Goal: Task Accomplishment & Management: Use online tool/utility

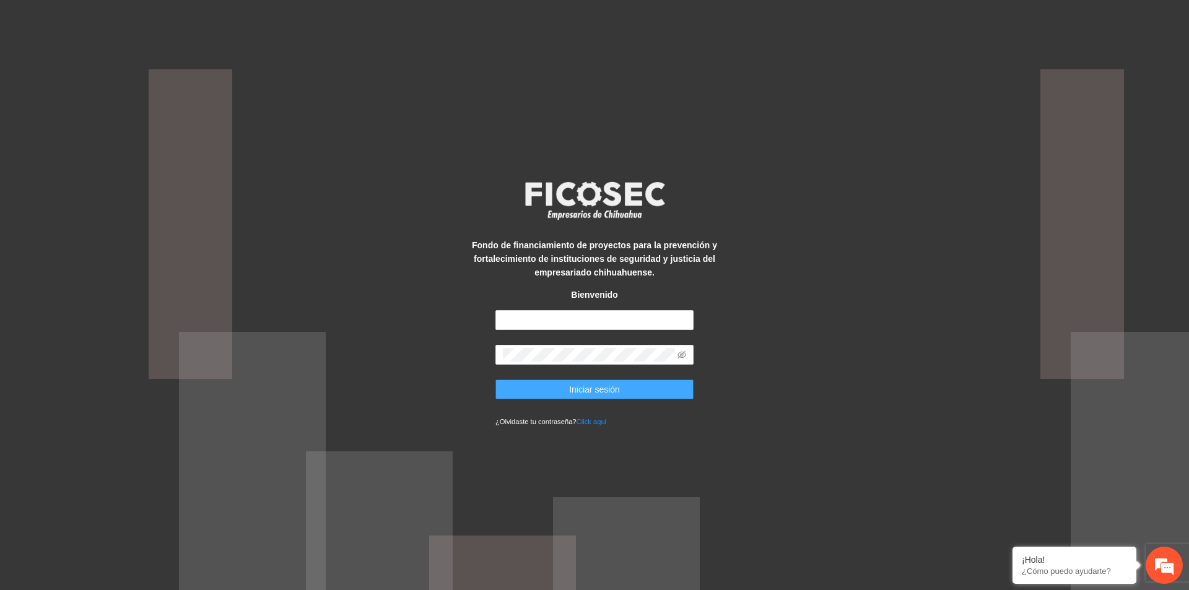
click at [591, 392] on span "Iniciar sesión" at bounding box center [594, 390] width 51 height 14
click at [466, 384] on div "Fondo de financiamiento de proyectos para la prevención y fortalecimiento de in…" at bounding box center [594, 295] width 1189 height 590
click at [506, 324] on input "text" at bounding box center [594, 320] width 198 height 20
type input "**********"
click at [577, 391] on span "Iniciar sesión" at bounding box center [594, 390] width 51 height 14
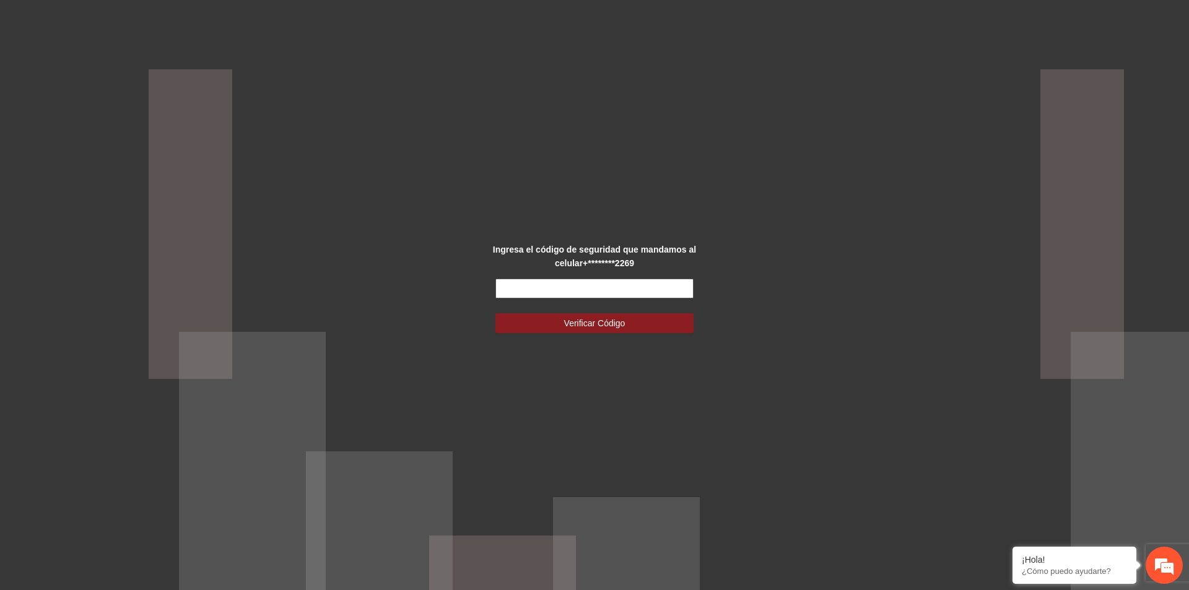
click at [507, 288] on input "text" at bounding box center [594, 289] width 198 height 20
type input "******"
click at [552, 321] on button "Verificar Código" at bounding box center [594, 323] width 198 height 20
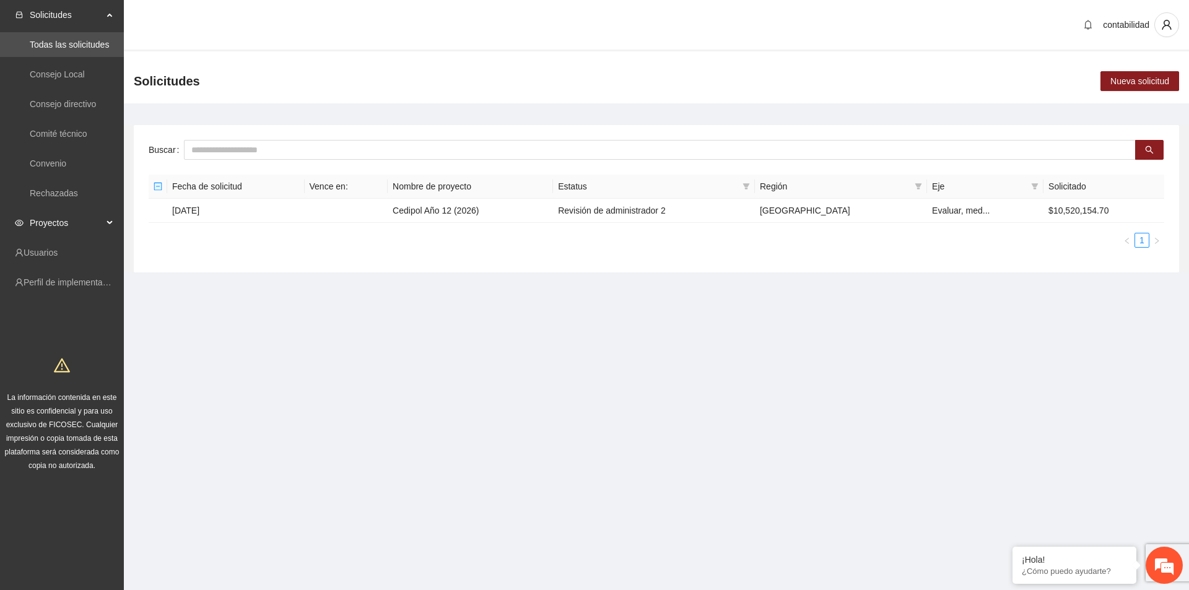
click at [71, 220] on span "Proyectos" at bounding box center [66, 223] width 73 height 25
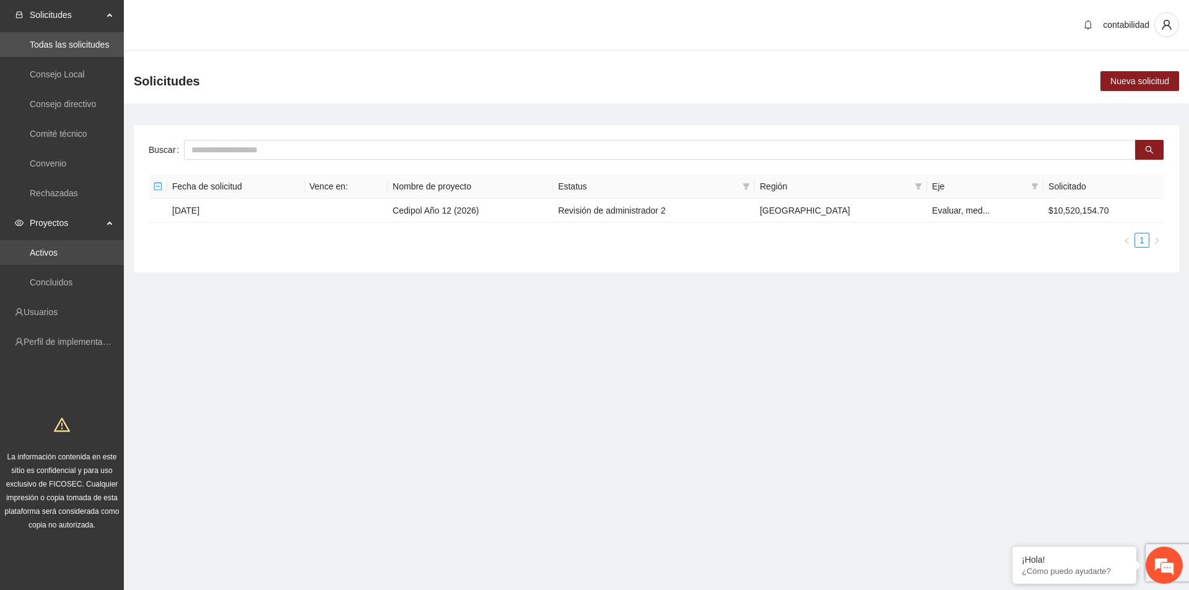
click at [58, 248] on link "Activos" at bounding box center [44, 253] width 28 height 10
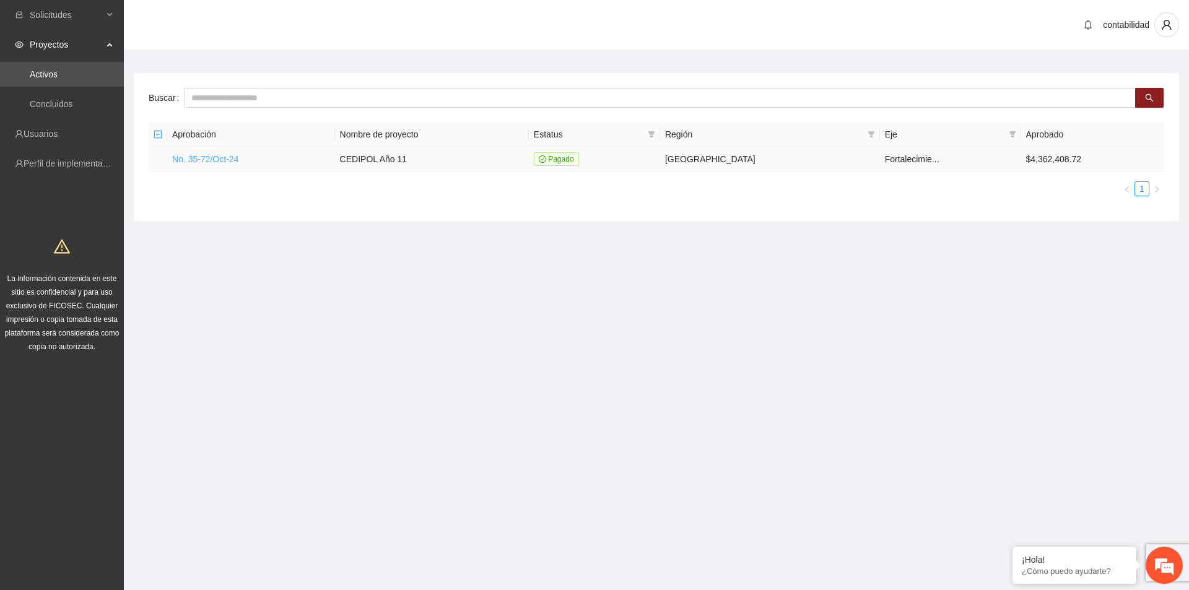
click at [214, 161] on link "No. 35-72/Oct-24" at bounding box center [205, 159] width 66 height 10
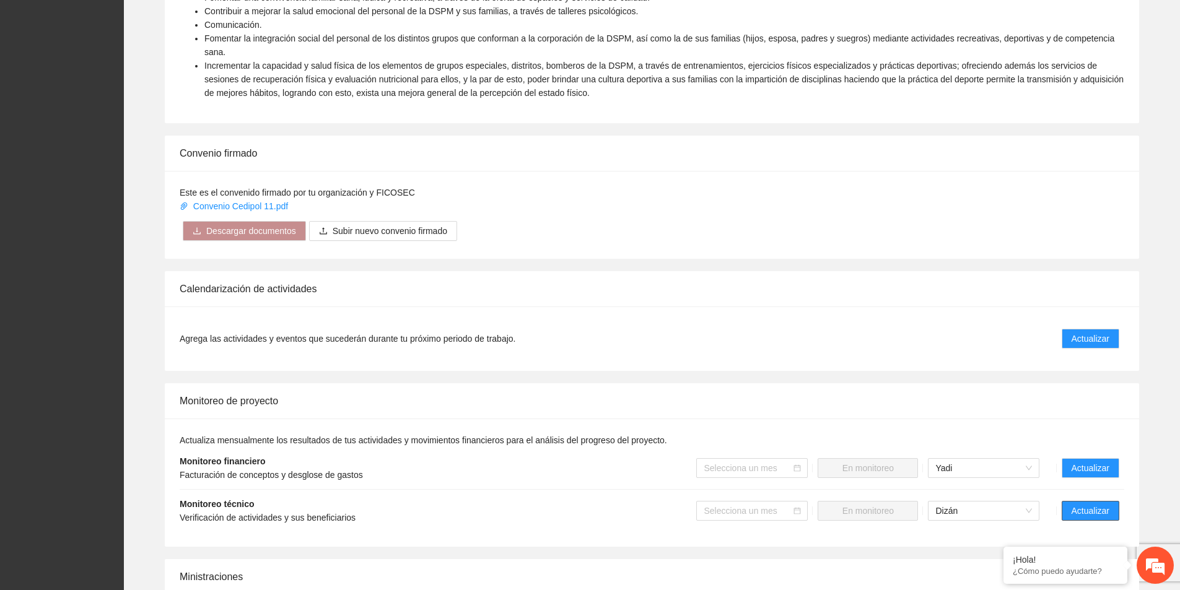
click at [1068, 503] on button "Actualizar" at bounding box center [1090, 511] width 58 height 20
click at [1073, 504] on span "Actualizar" at bounding box center [1090, 511] width 38 height 14
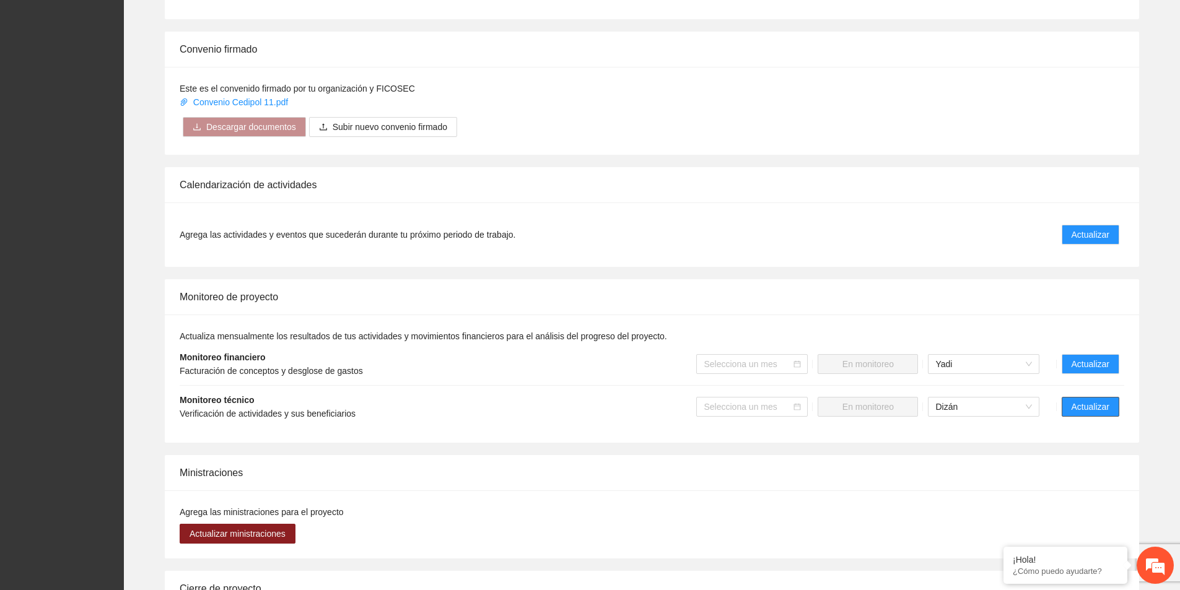
scroll to position [743, 0]
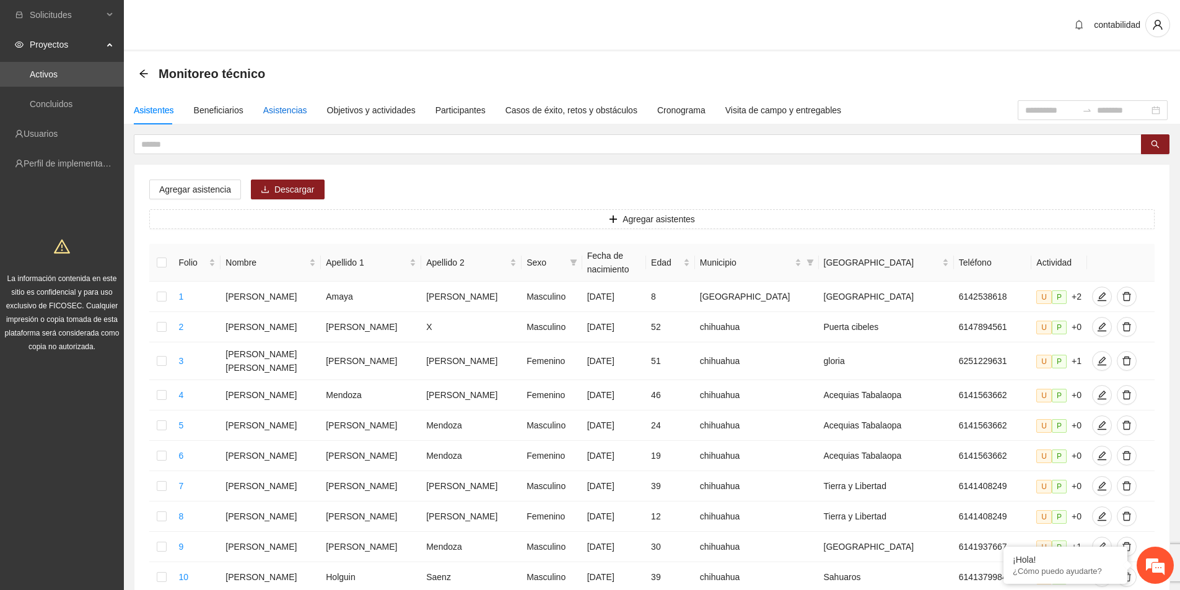
click at [288, 115] on div "Asistencias" at bounding box center [285, 110] width 44 height 14
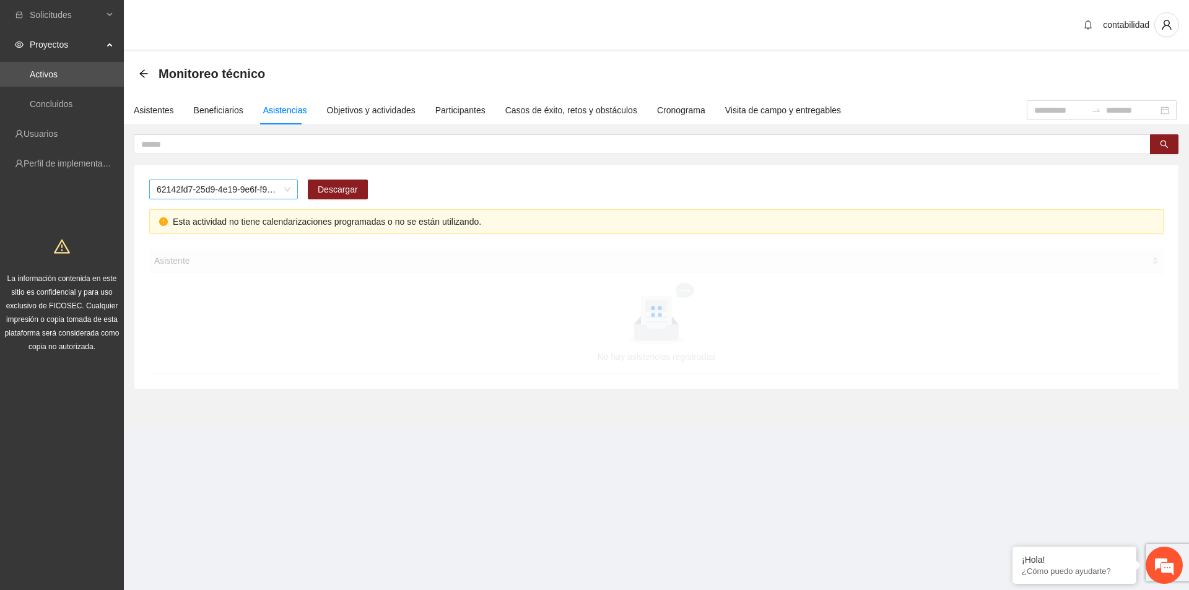
click at [263, 187] on span "62142fd7-25d9-4e19-9e6f-f9b4b344a455" at bounding box center [224, 189] width 134 height 19
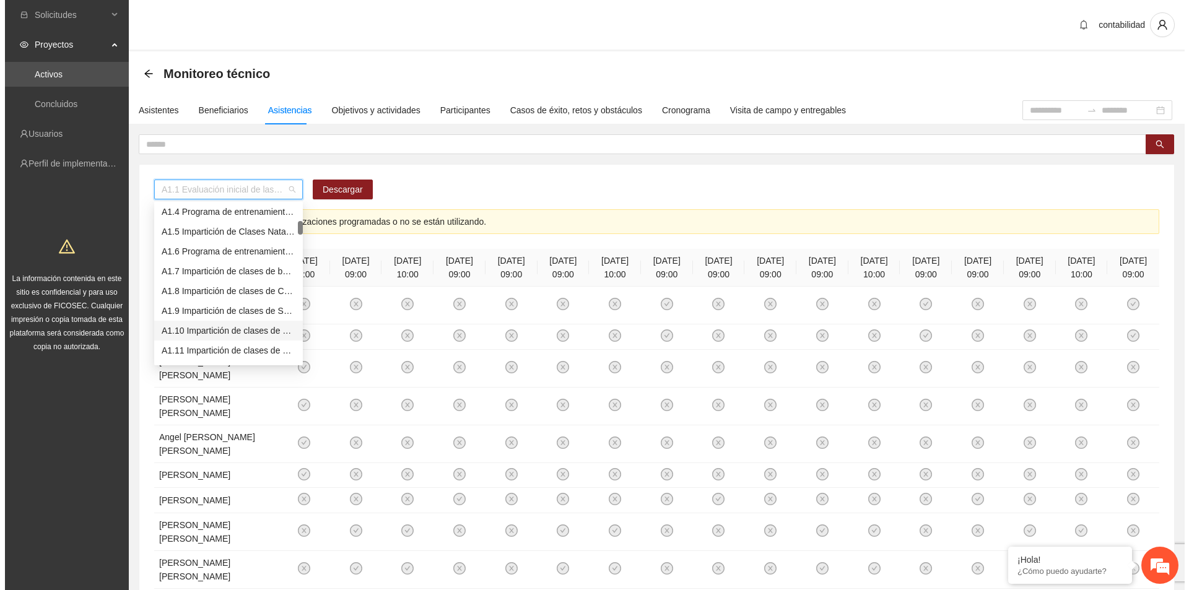
scroll to position [124, 0]
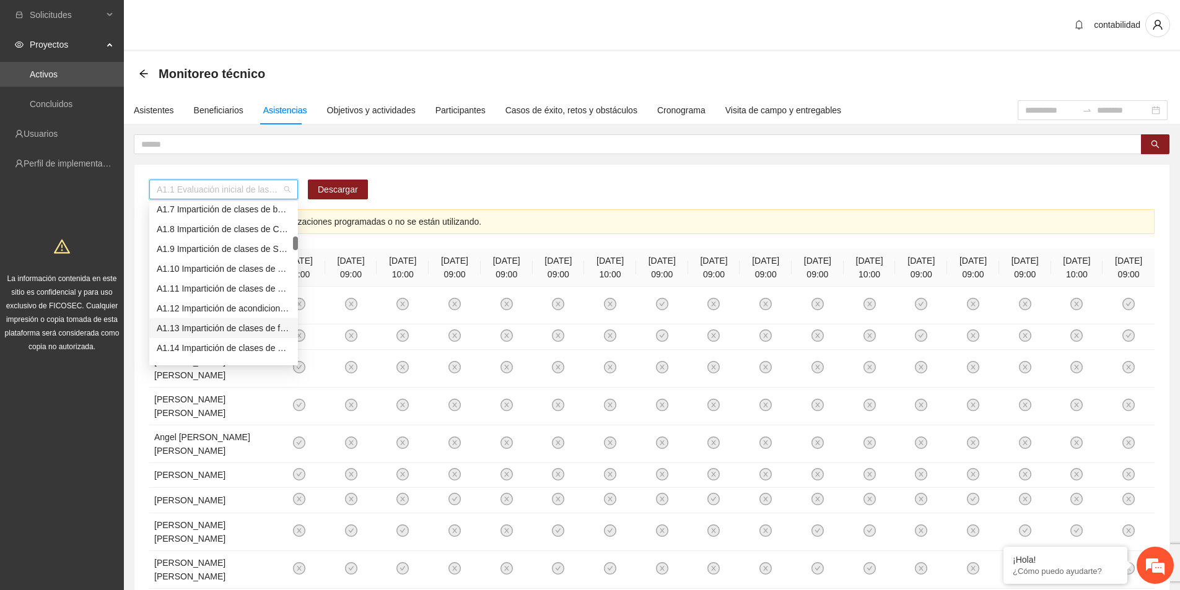
click at [266, 329] on div "A1.13 Impartición de clases de futbol" at bounding box center [224, 328] width 134 height 14
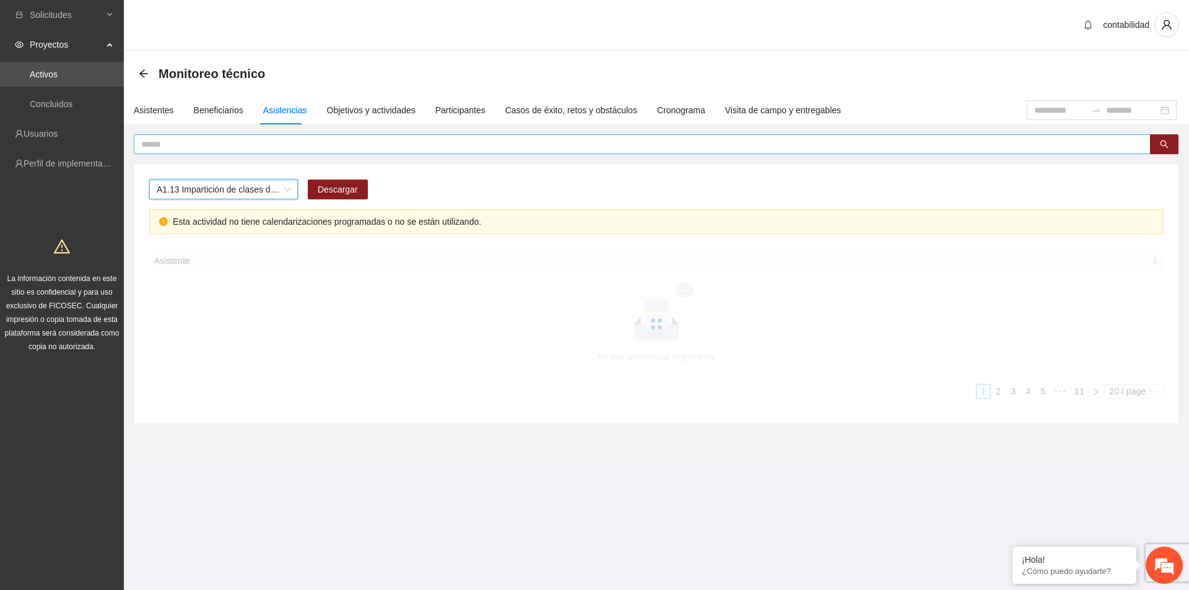
click at [230, 146] on input "text" at bounding box center [637, 144] width 992 height 14
click at [1166, 148] on icon "search" at bounding box center [1164, 144] width 9 height 9
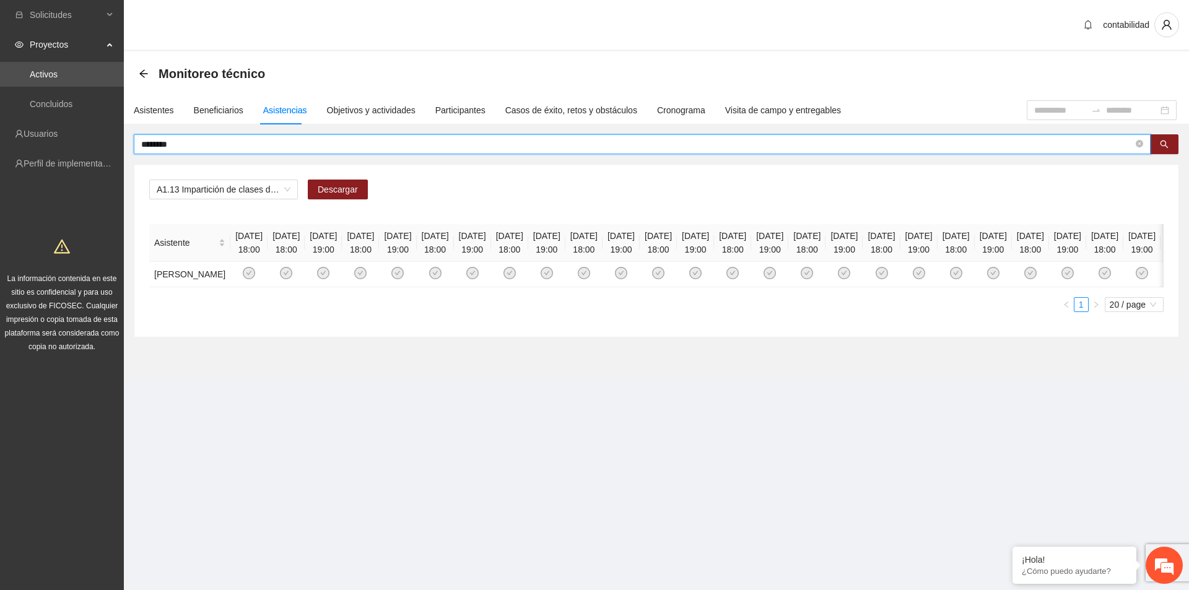
type input "********"
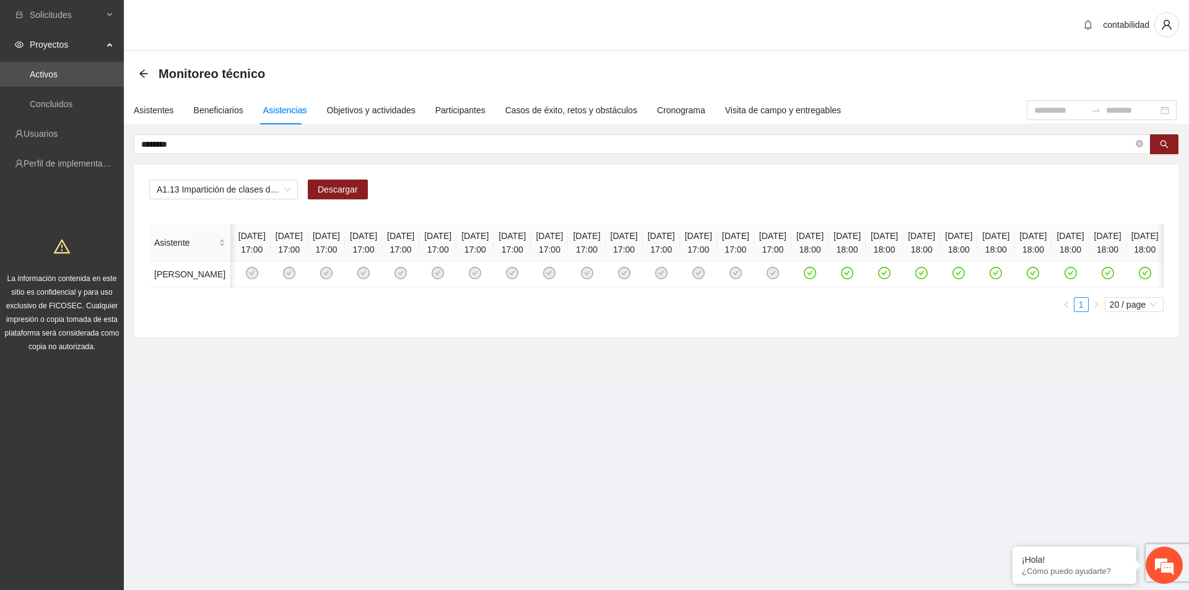
scroll to position [0, 7816]
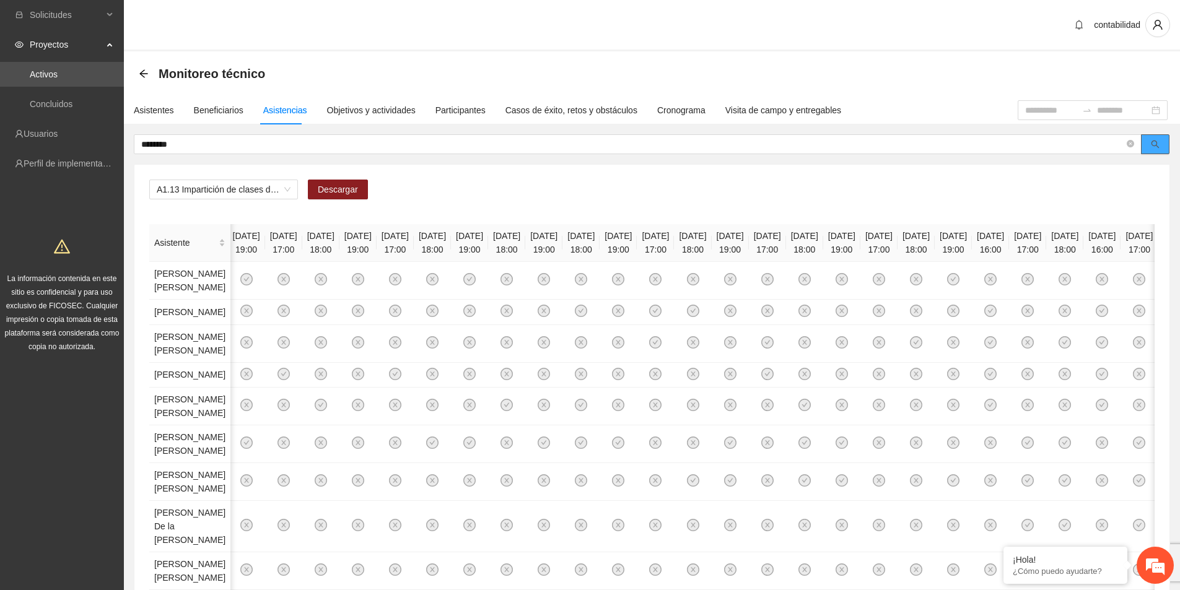
click at [1154, 145] on icon "search" at bounding box center [1155, 144] width 9 height 9
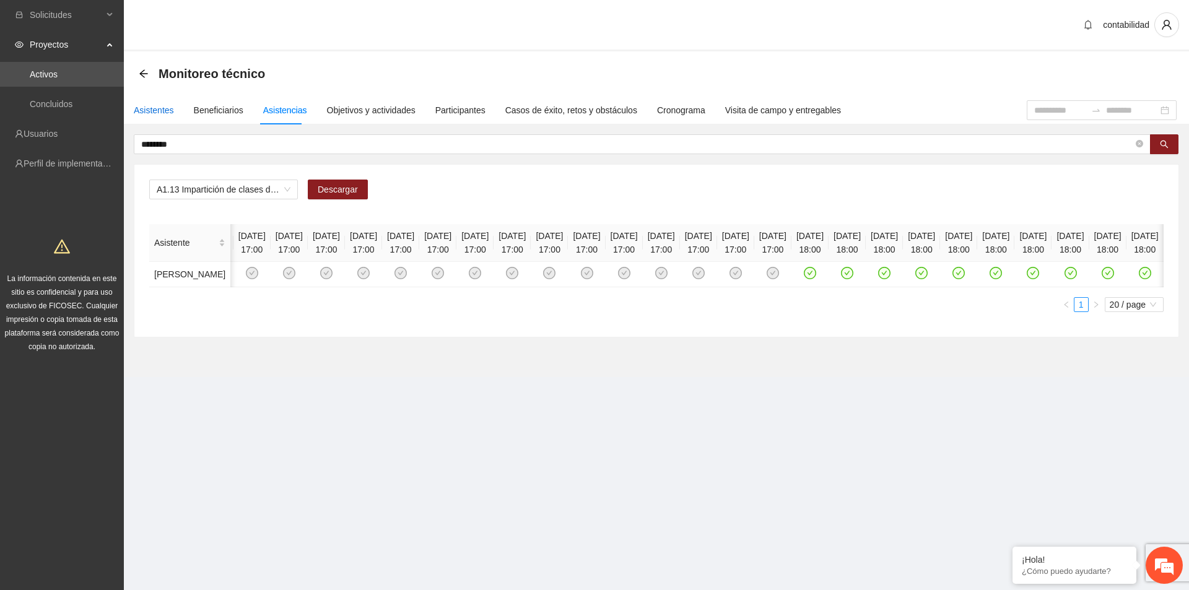
click at [142, 111] on div "Asistentes" at bounding box center [154, 110] width 40 height 14
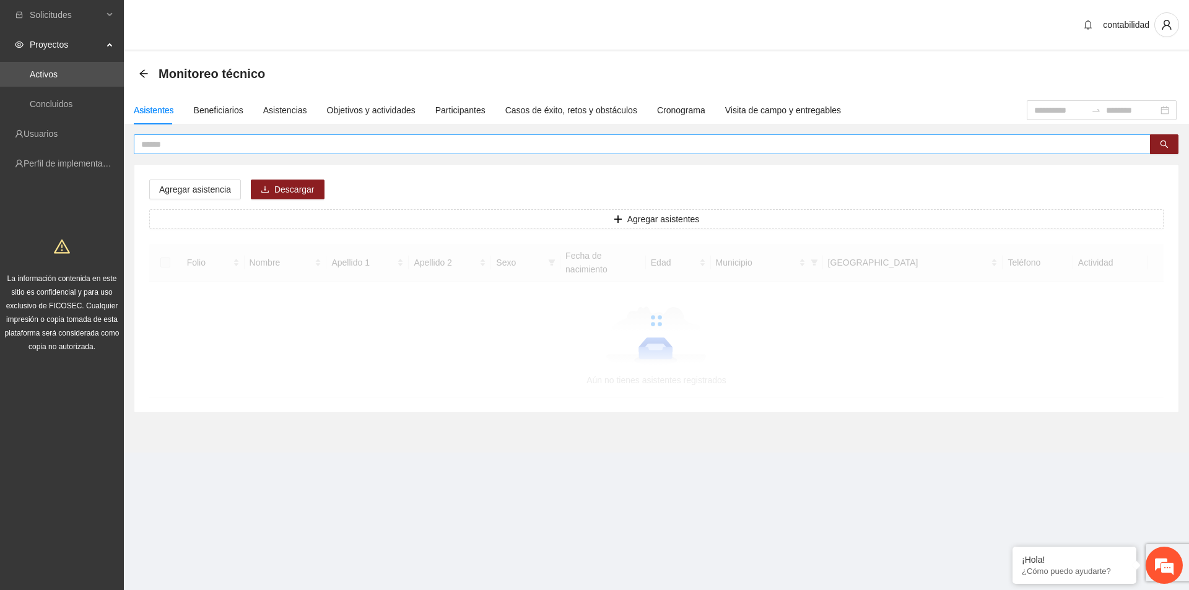
click at [198, 145] on input "text" at bounding box center [637, 144] width 992 height 14
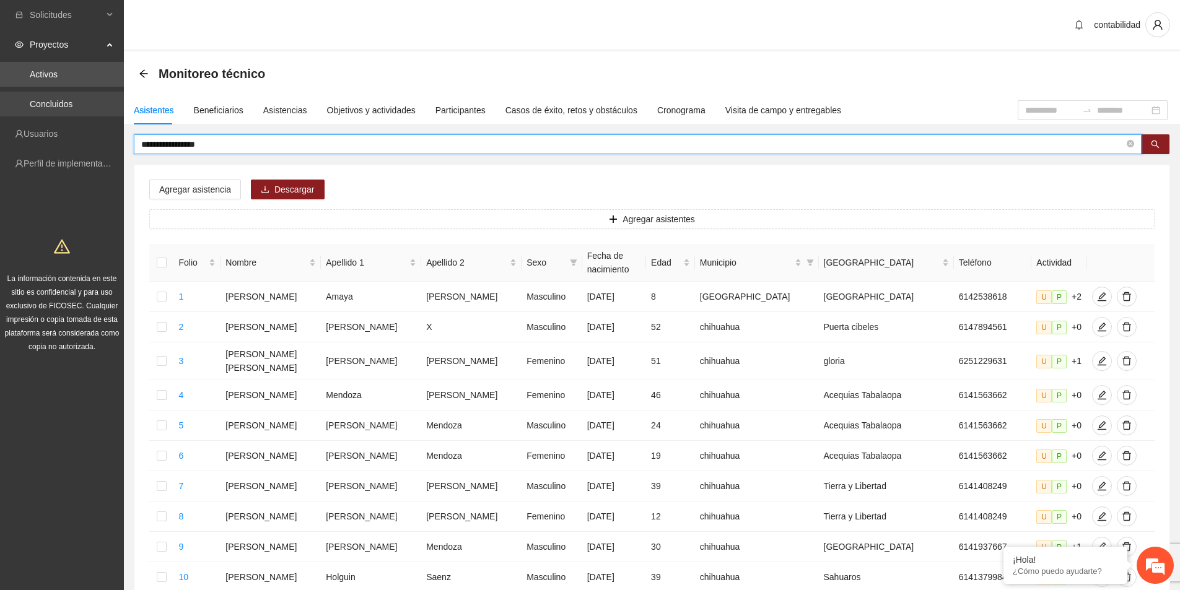
type input "**********"
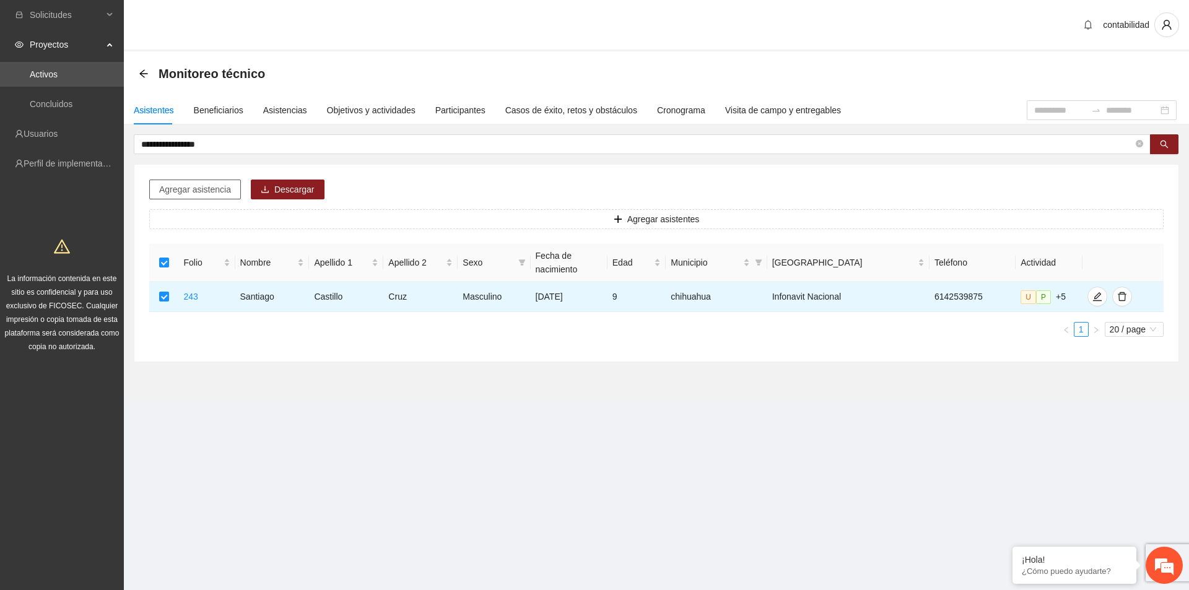
click at [199, 191] on span "Agregar asistencia" at bounding box center [195, 190] width 72 height 14
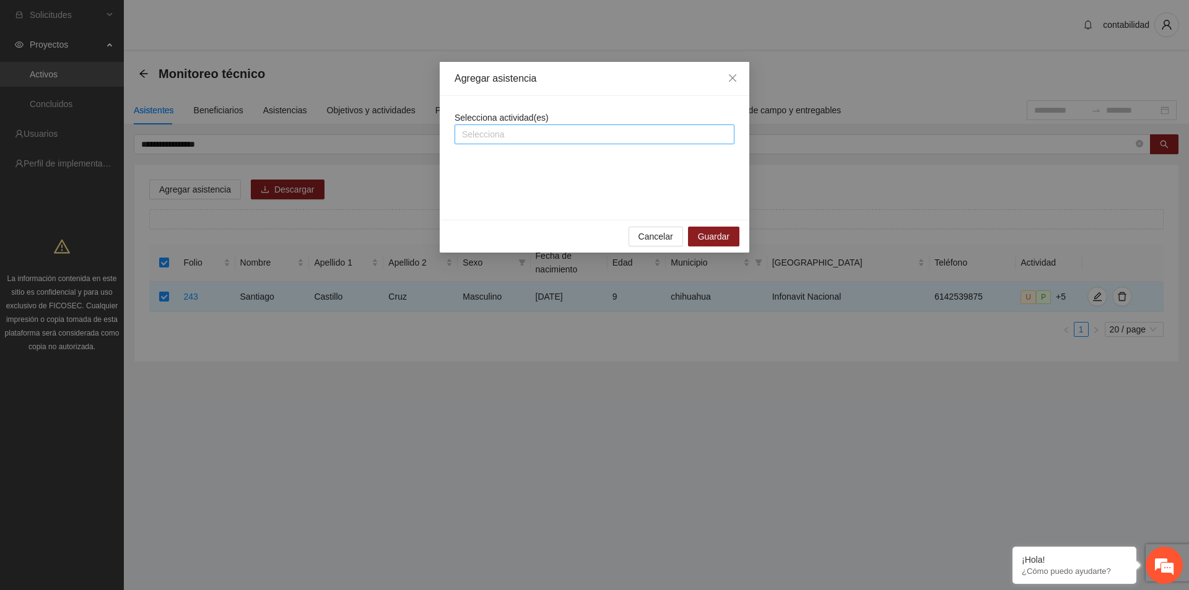
click at [499, 136] on div at bounding box center [595, 134] width 274 height 15
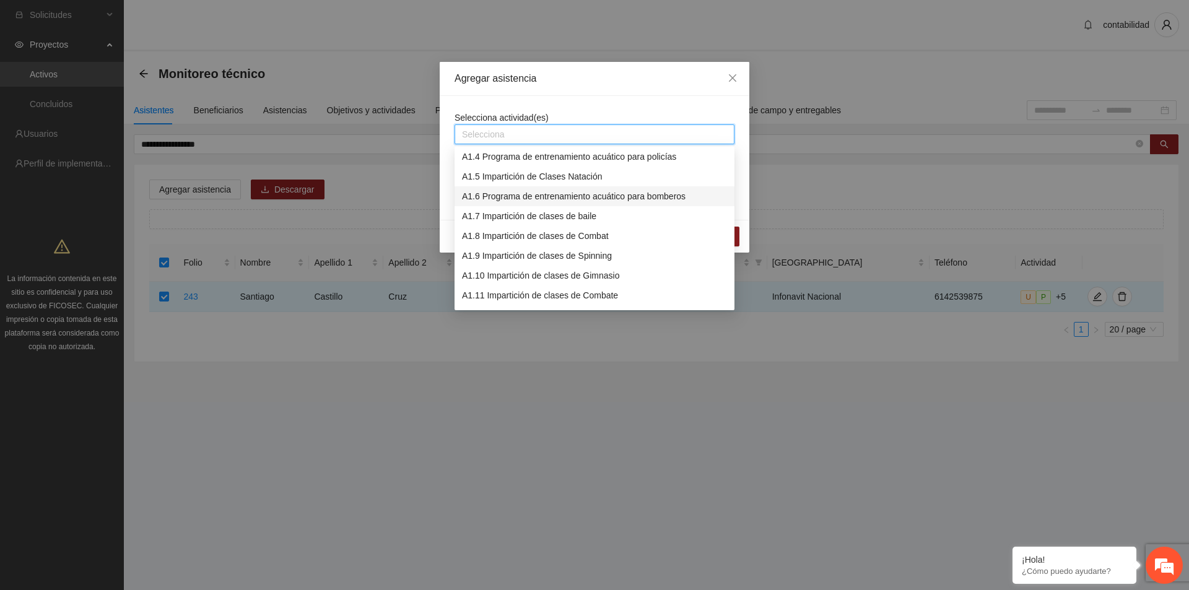
scroll to position [124, 0]
click at [565, 269] on div "A1.13 Impartición de clases de futbol" at bounding box center [594, 273] width 265 height 14
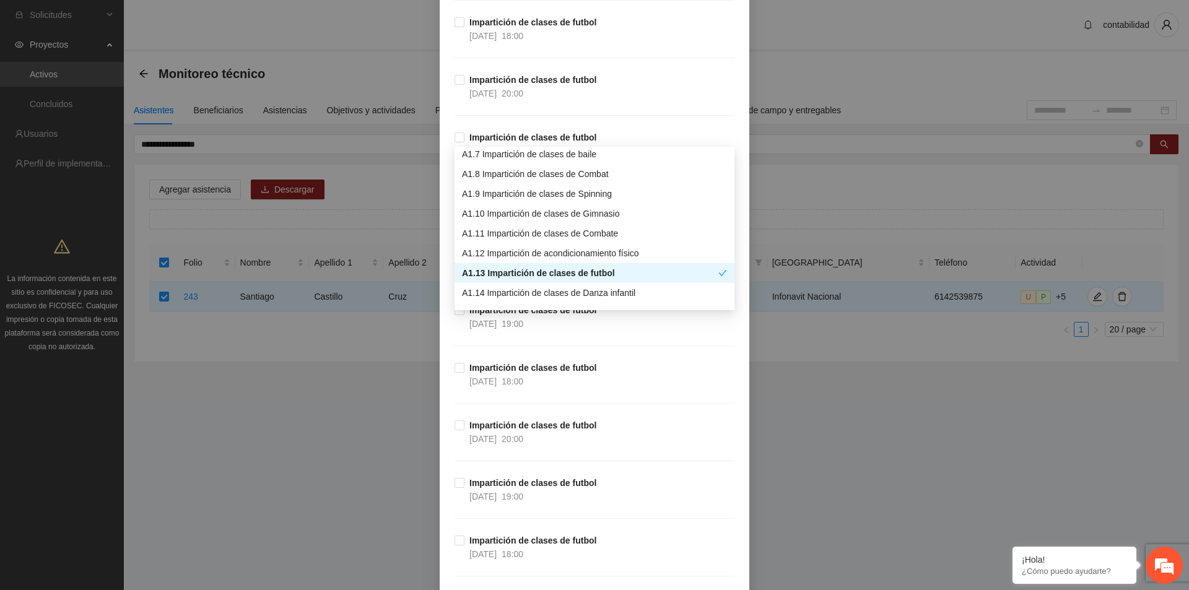
scroll to position [681, 0]
